Goal: Task Accomplishment & Management: Manage account settings

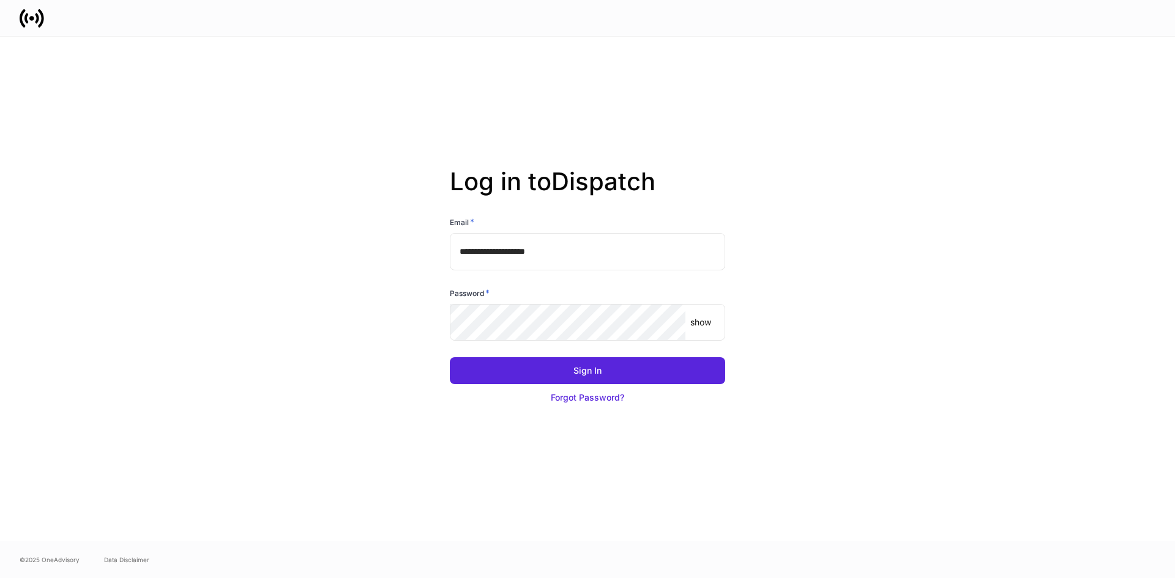
click at [553, 262] on input "**********" at bounding box center [587, 251] width 275 height 37
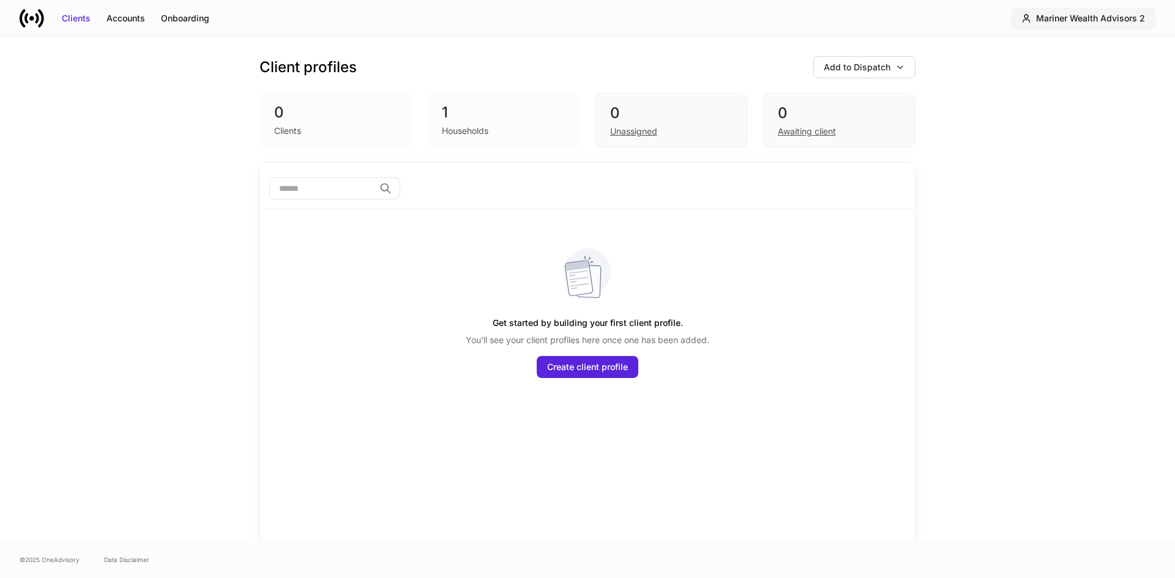
click at [1083, 17] on div "Mariner Wealth Advisors 2" at bounding box center [1090, 18] width 109 height 12
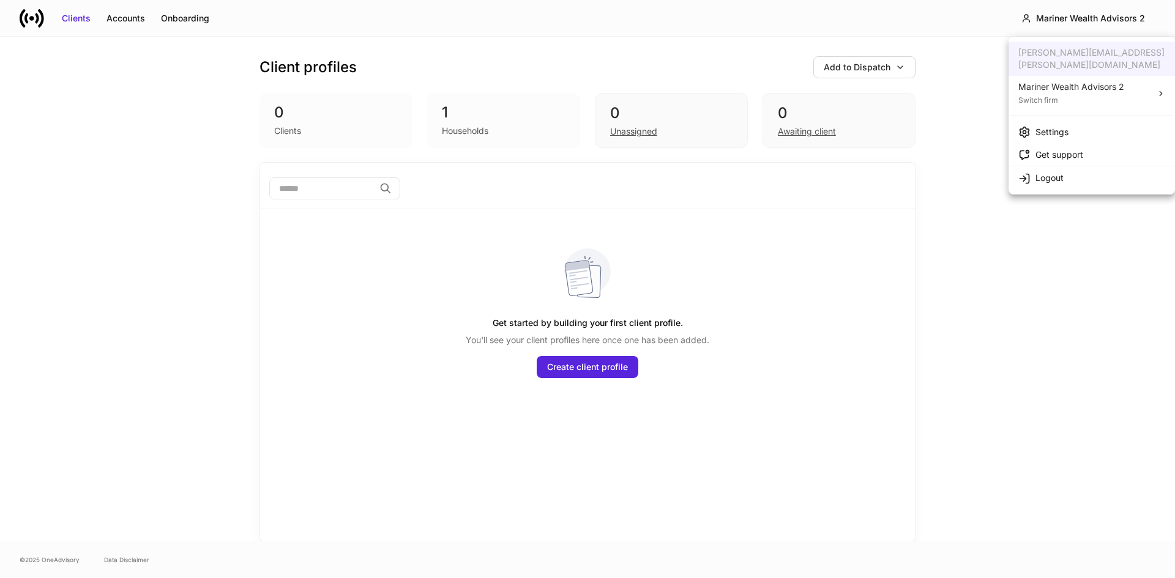
click at [1061, 126] on div "Settings" at bounding box center [1051, 132] width 33 height 12
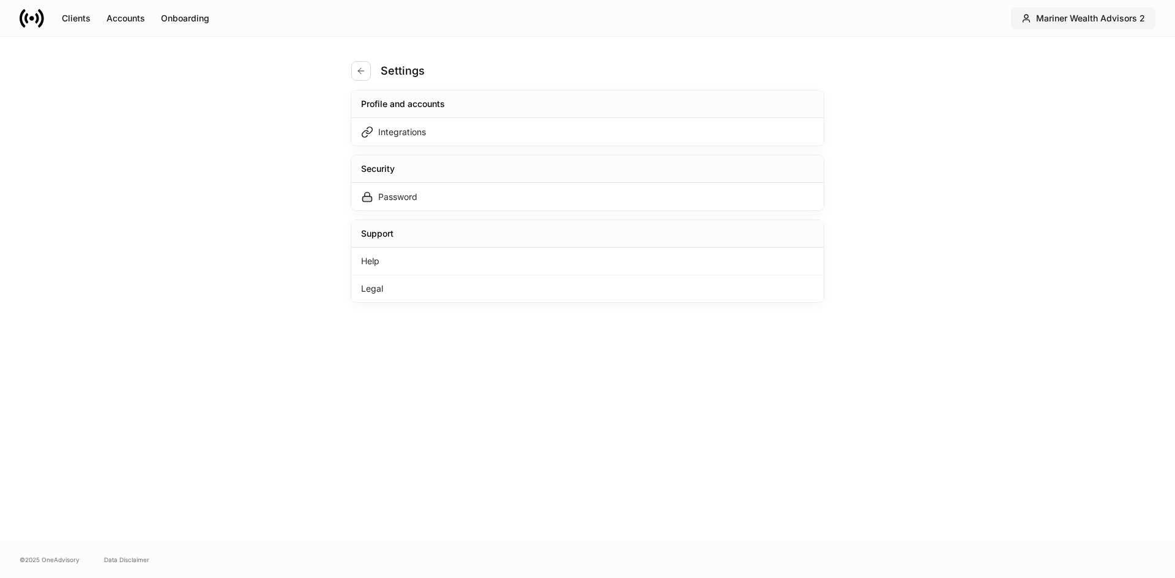
click at [1097, 24] on div "Mariner Wealth Advisors 2" at bounding box center [1090, 18] width 109 height 12
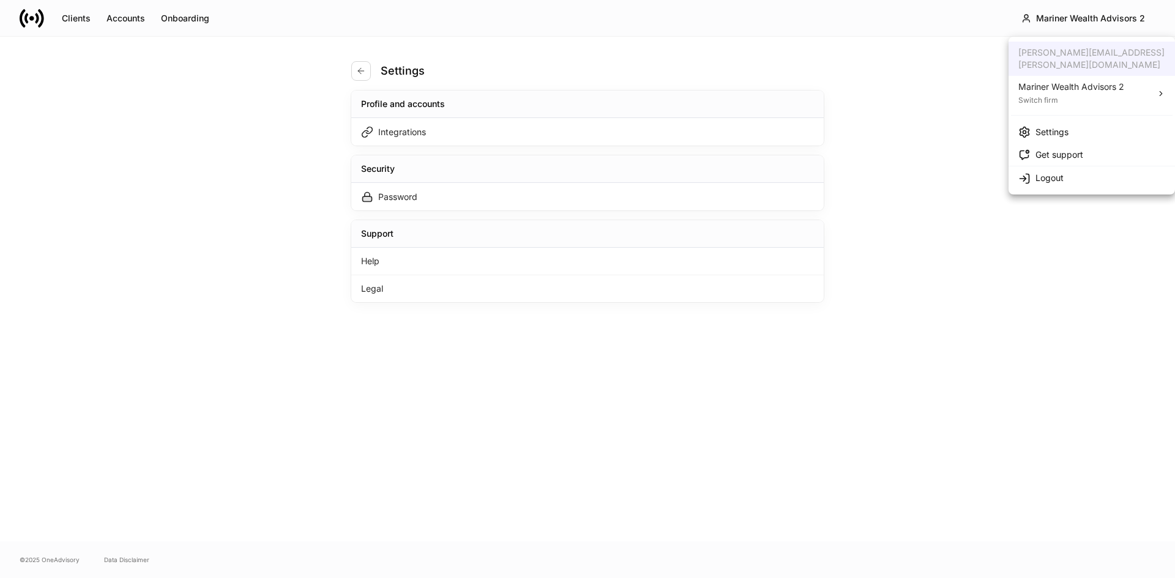
click at [1046, 93] on div "Switch firm" at bounding box center [1071, 99] width 106 height 12
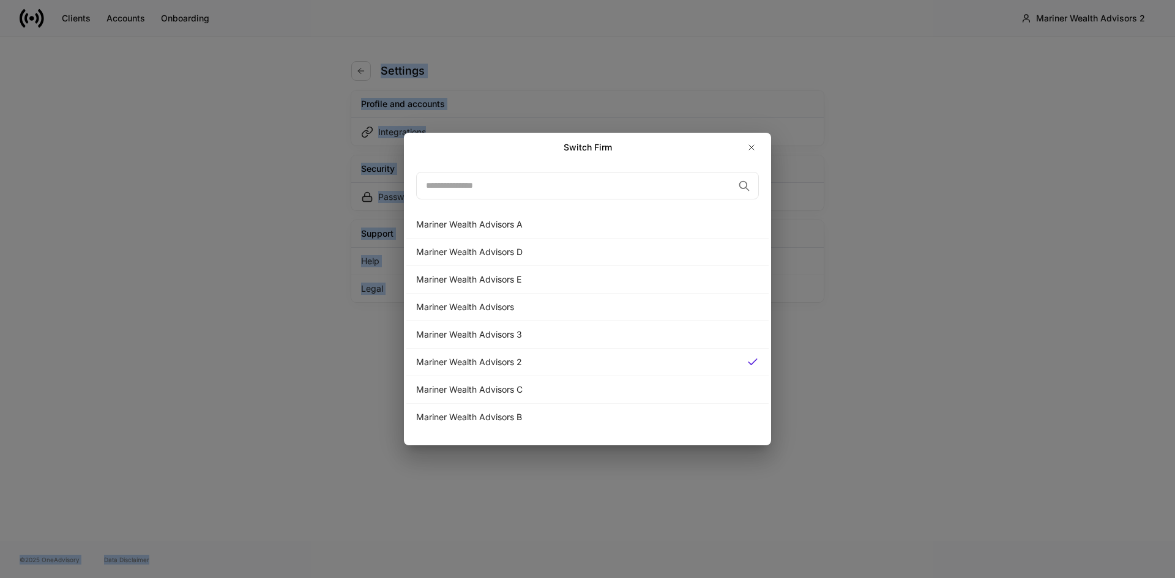
click at [1046, 84] on div "Switch Firm ​ Mariner Wealth Advisors A Mariner Wealth Advisors D Mariner Wealt…" at bounding box center [587, 289] width 1175 height 578
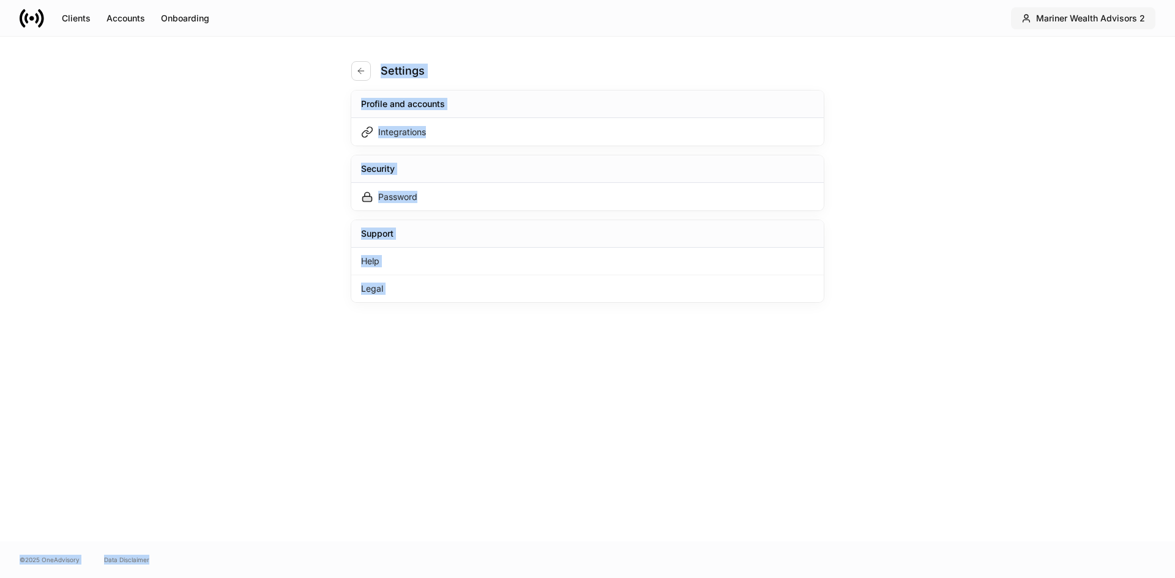
click at [1085, 20] on div "Mariner Wealth Advisors 2" at bounding box center [1090, 18] width 109 height 12
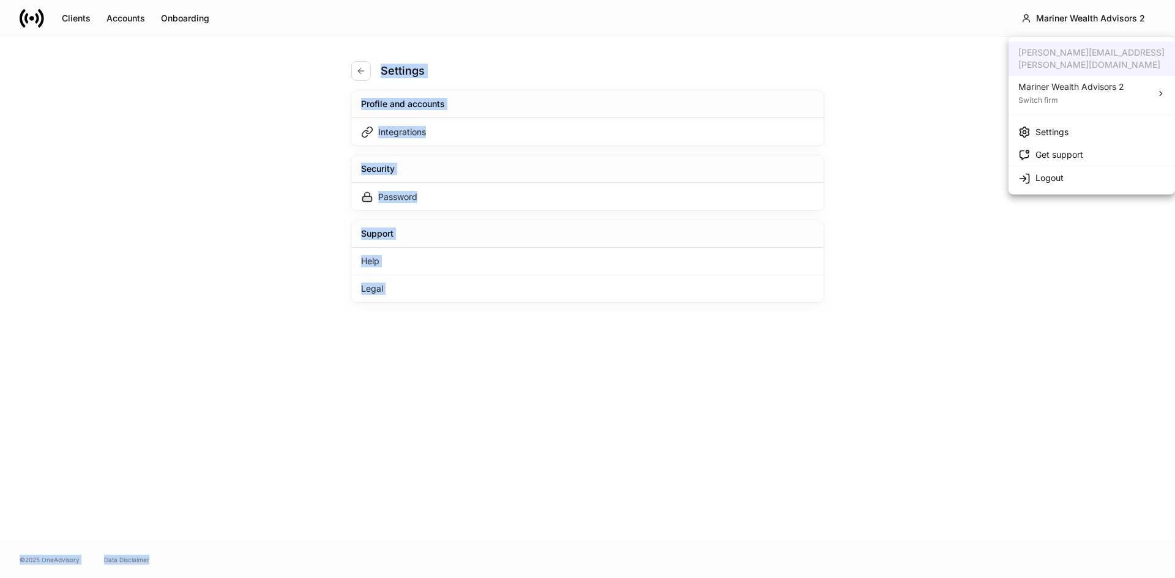
click at [1046, 81] on div "Mariner Wealth Advisors 2" at bounding box center [1071, 87] width 106 height 12
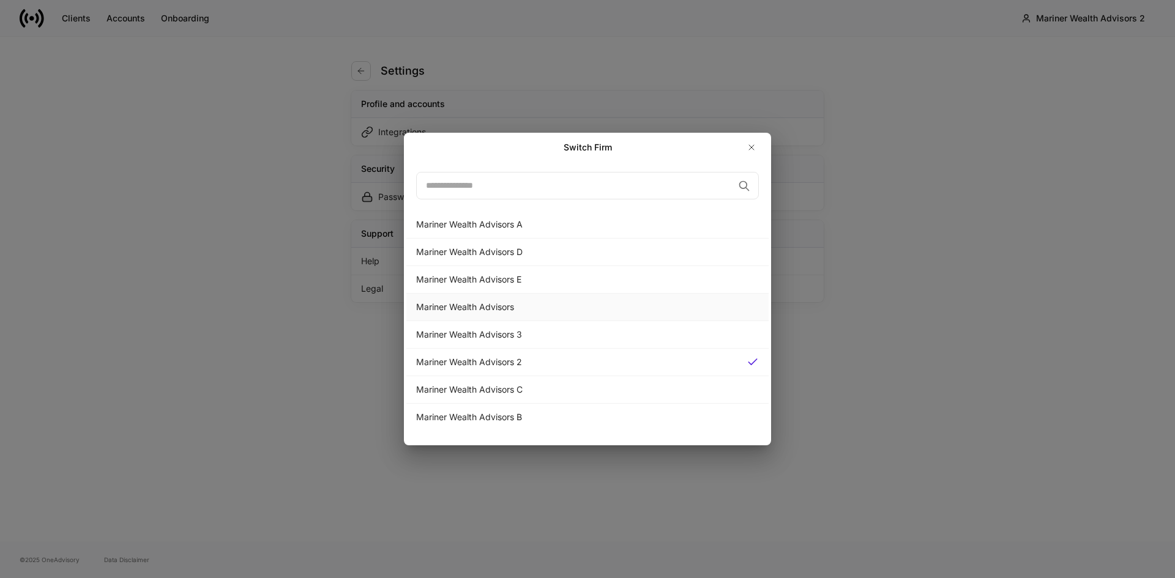
click at [463, 302] on div "Mariner Wealth Advisors" at bounding box center [587, 307] width 343 height 12
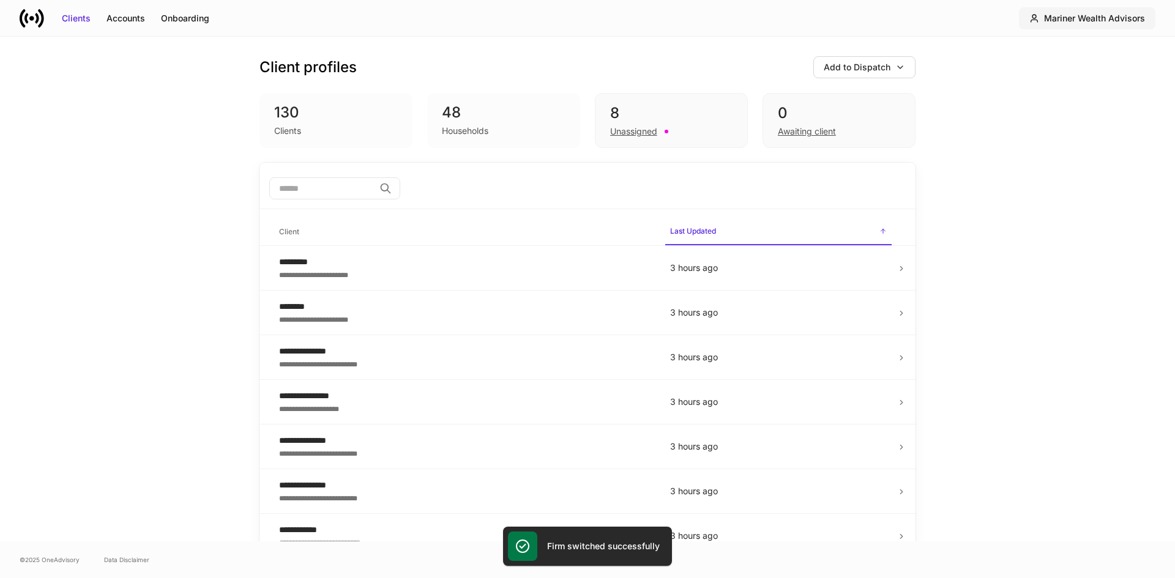
click at [1110, 23] on div "Mariner Wealth Advisors" at bounding box center [1094, 18] width 101 height 12
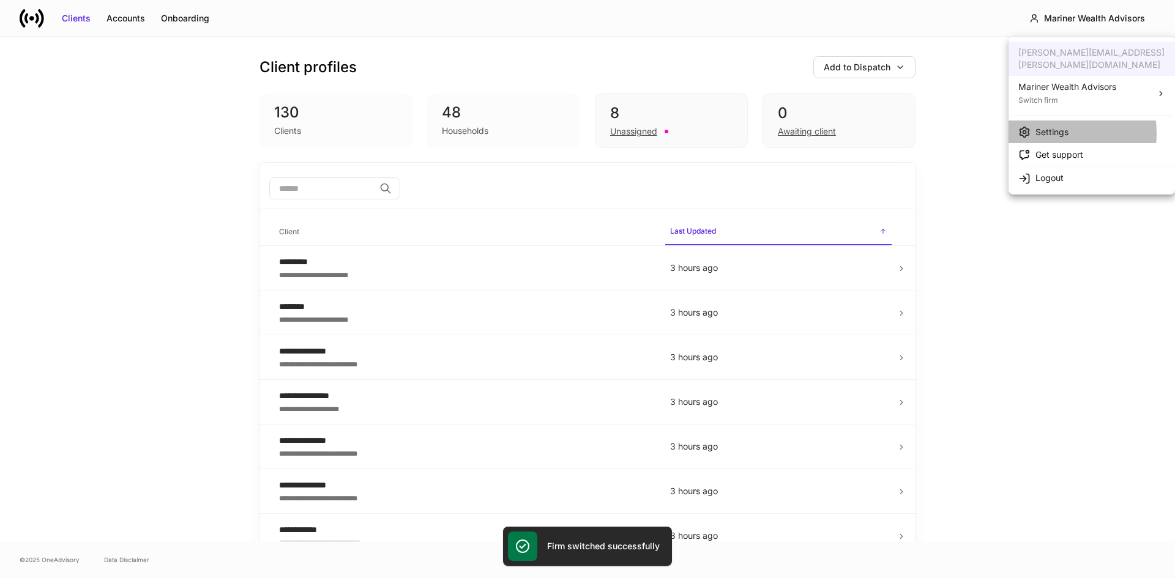
click at [1047, 126] on div "Settings" at bounding box center [1051, 132] width 33 height 12
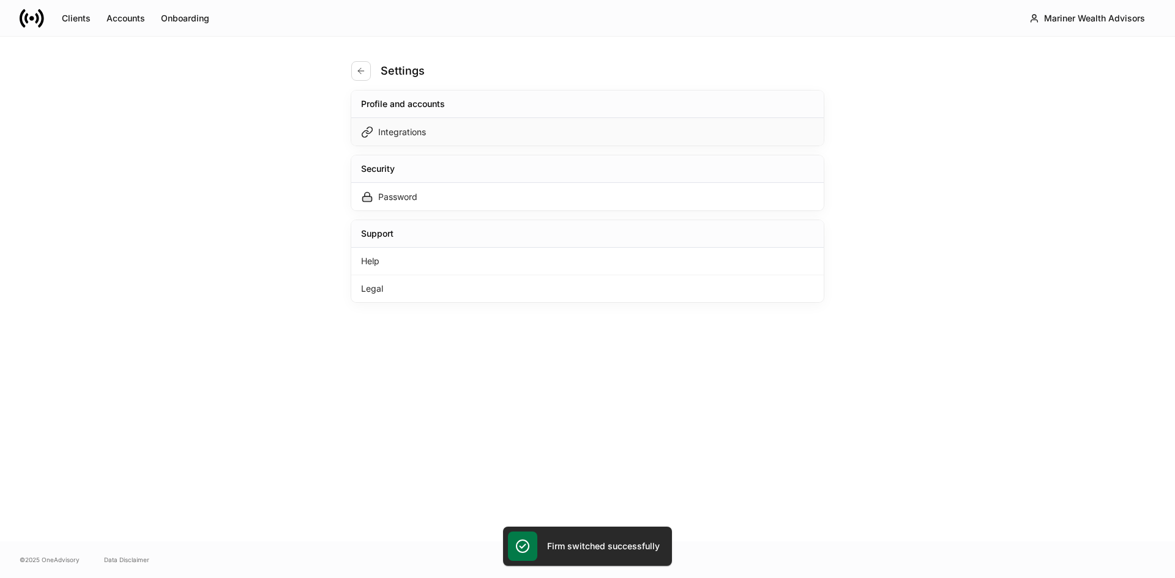
click at [391, 126] on div "Integrations" at bounding box center [402, 132] width 48 height 12
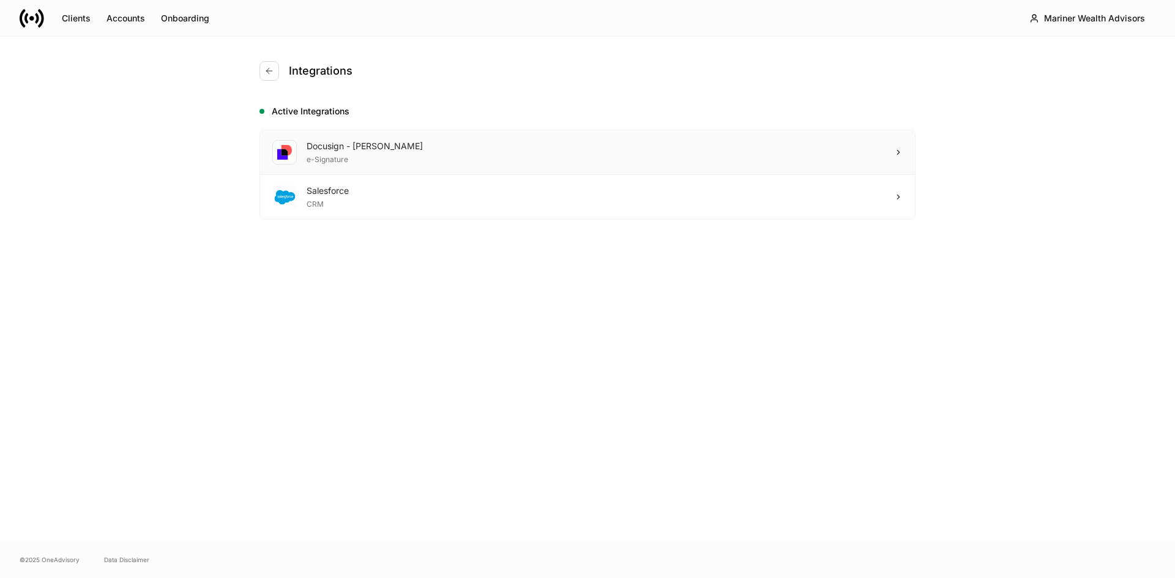
click at [373, 145] on div "Docusign - [PERSON_NAME]" at bounding box center [365, 146] width 116 height 12
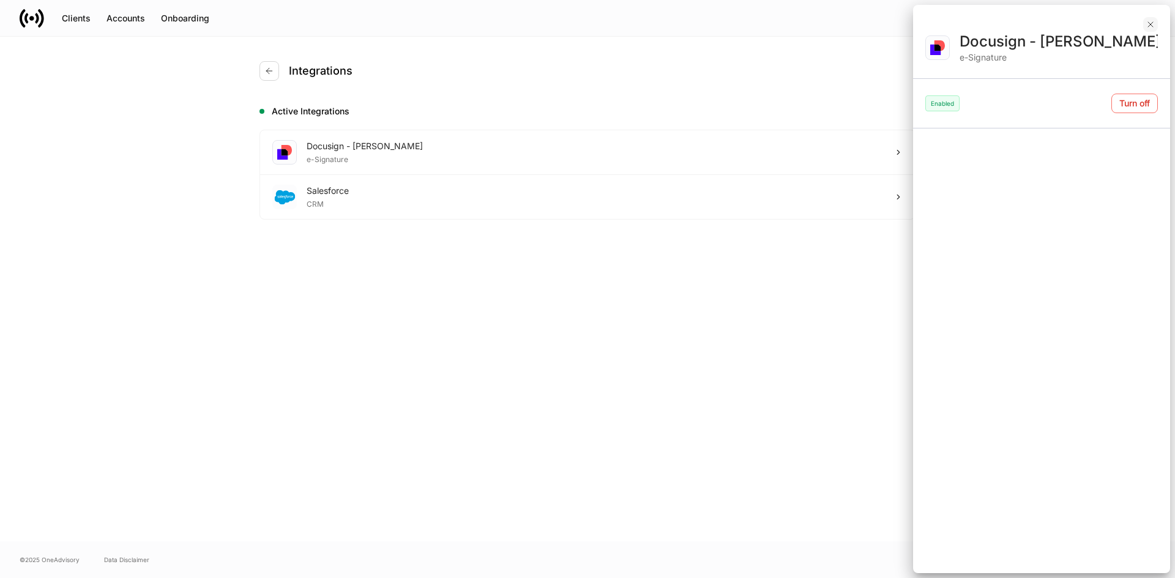
click at [1147, 23] on icon "button" at bounding box center [1150, 25] width 10 height 10
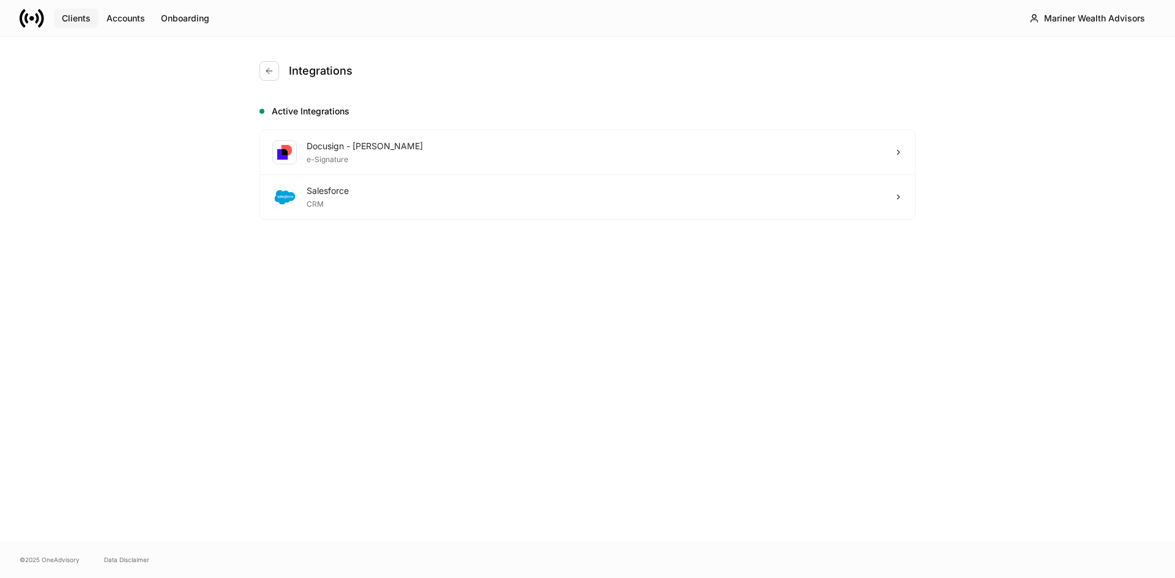
click at [86, 20] on div "Clients" at bounding box center [76, 18] width 29 height 12
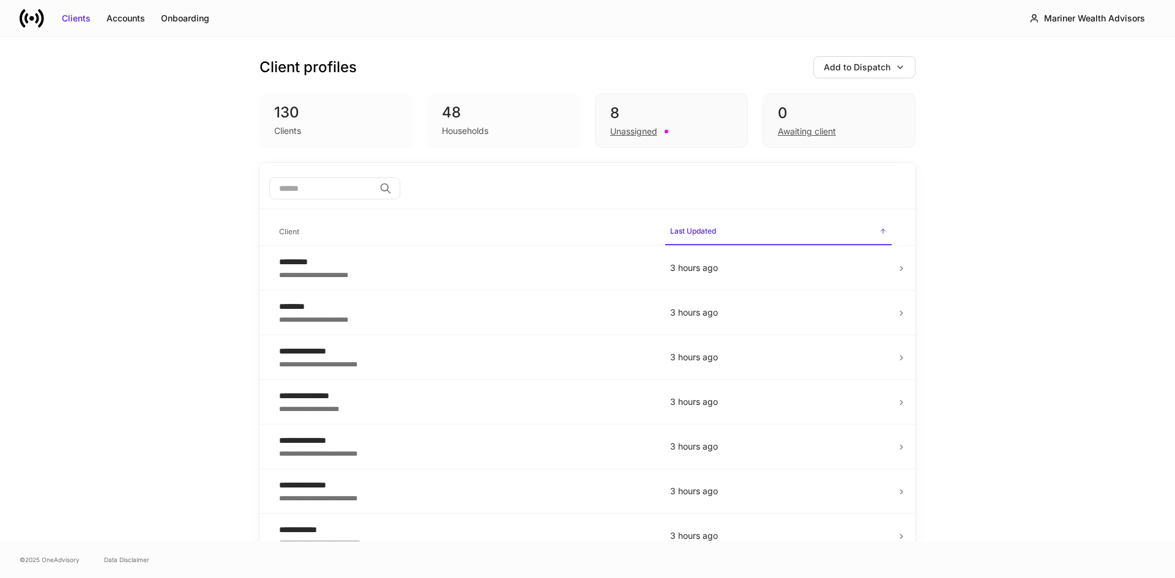
click at [185, 158] on div "**********" at bounding box center [587, 289] width 1175 height 505
click at [471, 41] on div "Client profiles Add to Dispatch 130 Clients 48 Households 8 Unassigned 0 Awaiti…" at bounding box center [587, 100] width 656 height 126
click at [442, 58] on div "Client profiles Add to Dispatch" at bounding box center [587, 67] width 656 height 22
click at [97, 81] on div "**********" at bounding box center [587, 289] width 1175 height 505
drag, startPoint x: 313, startPoint y: 23, endPoint x: 359, endPoint y: 69, distance: 64.9
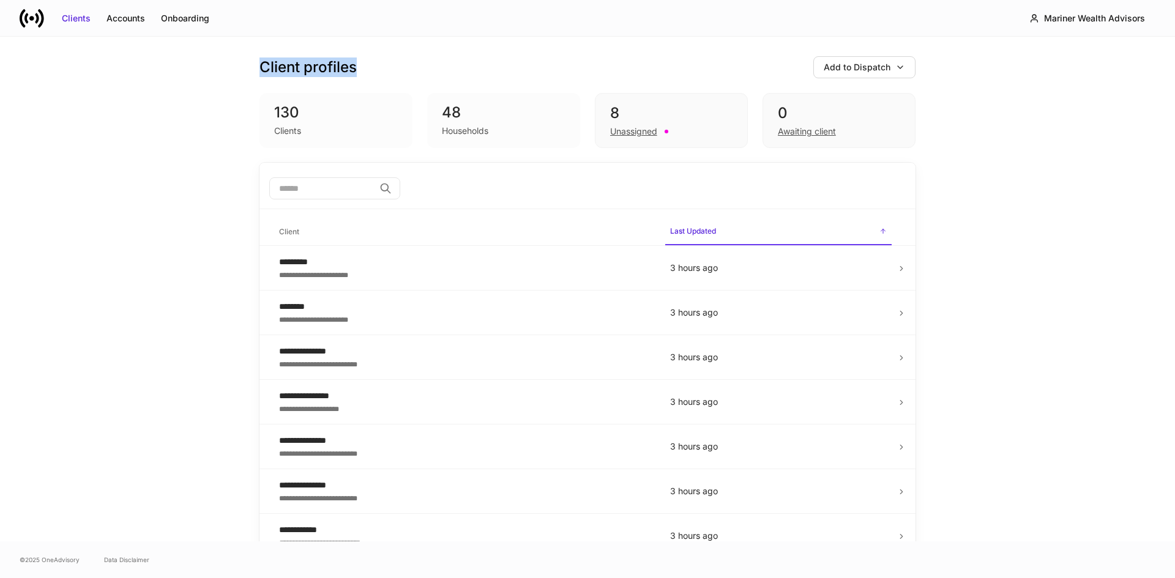
click at [359, 69] on div "**********" at bounding box center [587, 289] width 1175 height 578
click at [363, 70] on div "Client profiles Add to Dispatch" at bounding box center [587, 67] width 656 height 22
drag, startPoint x: 258, startPoint y: 64, endPoint x: 920, endPoint y: 303, distance: 703.9
